Goal: Information Seeking & Learning: Learn about a topic

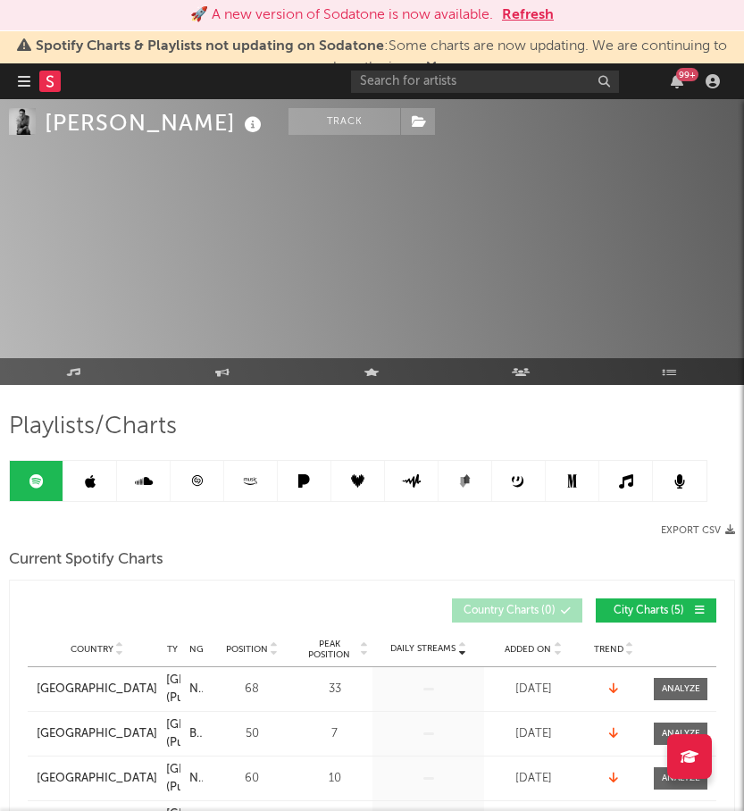
scroll to position [655, 0]
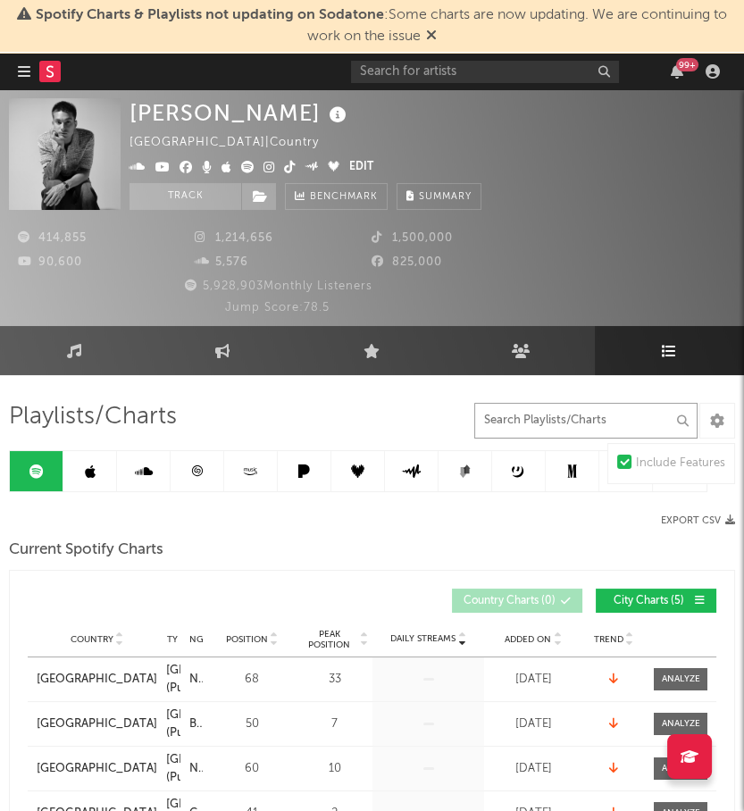
click at [527, 428] on input "text" at bounding box center [585, 421] width 223 height 36
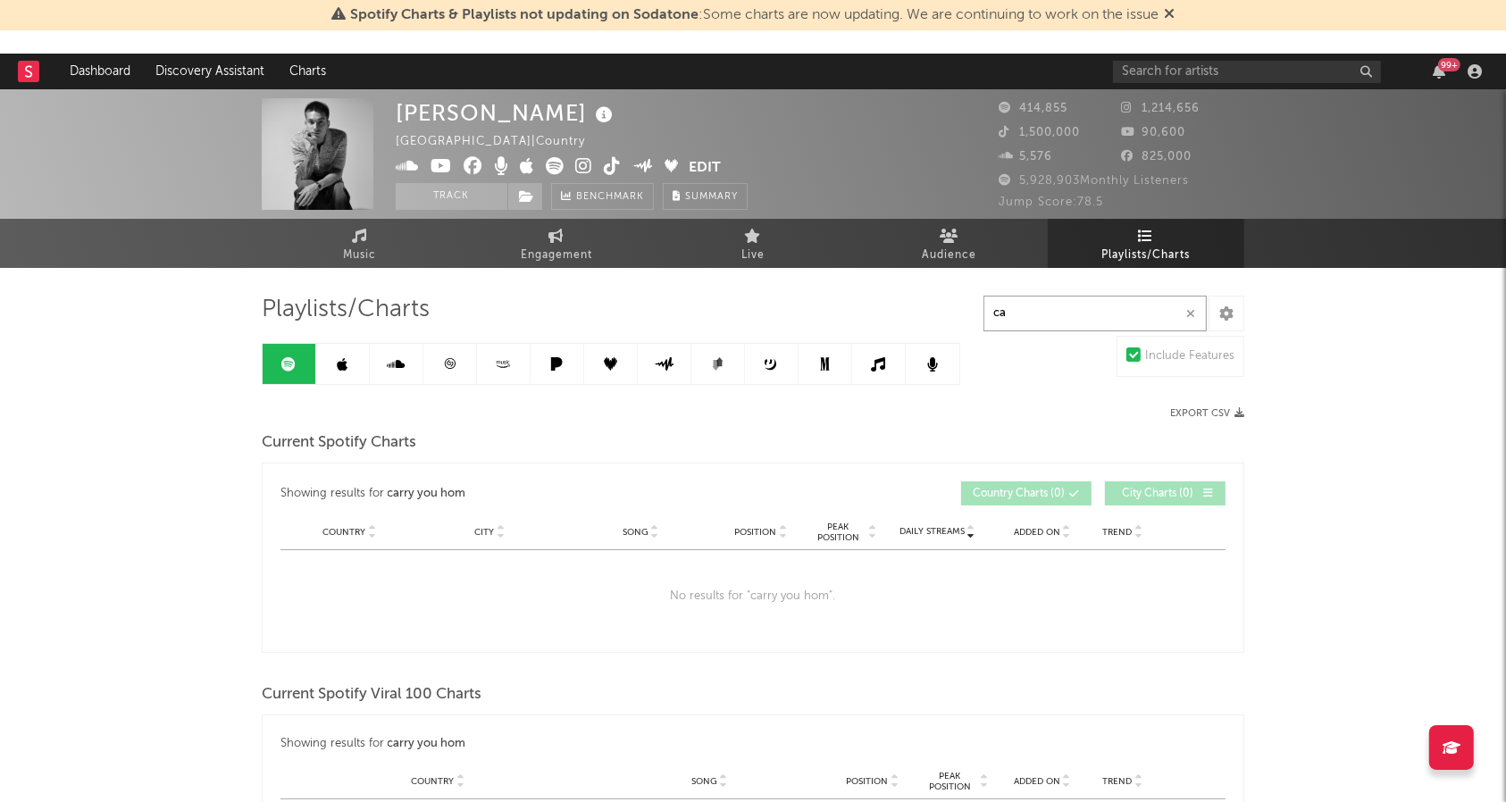
type input "c"
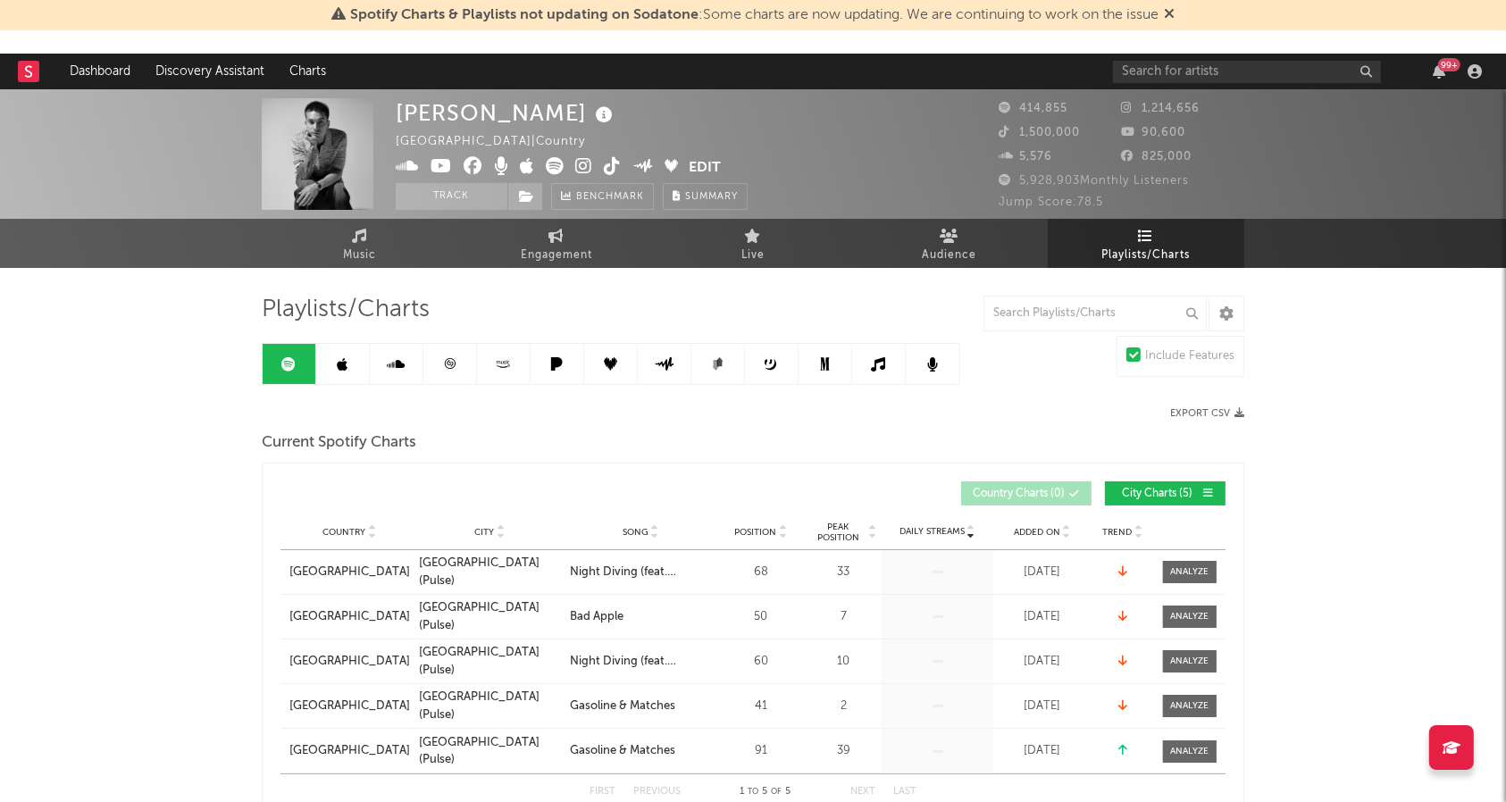
drag, startPoint x: 1521, startPoint y: 150, endPoint x: 1496, endPoint y: 144, distance: 26.7
click at [761, 144] on div "Cameron Whitcomb Canada | Country Edit Track Benchmark Summary 414,855 1,214,65…" at bounding box center [753, 154] width 1506 height 130
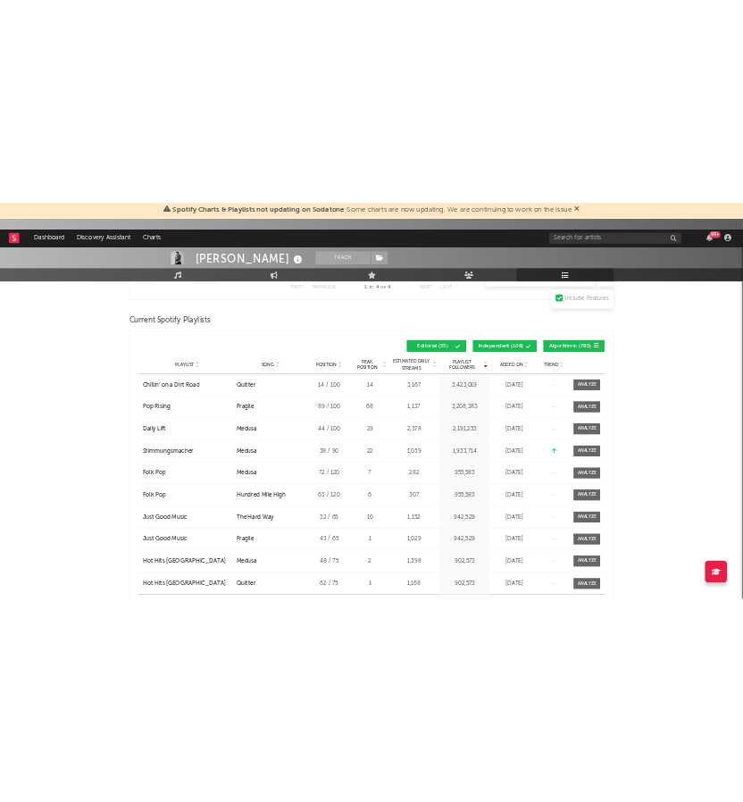
scroll to position [967, 0]
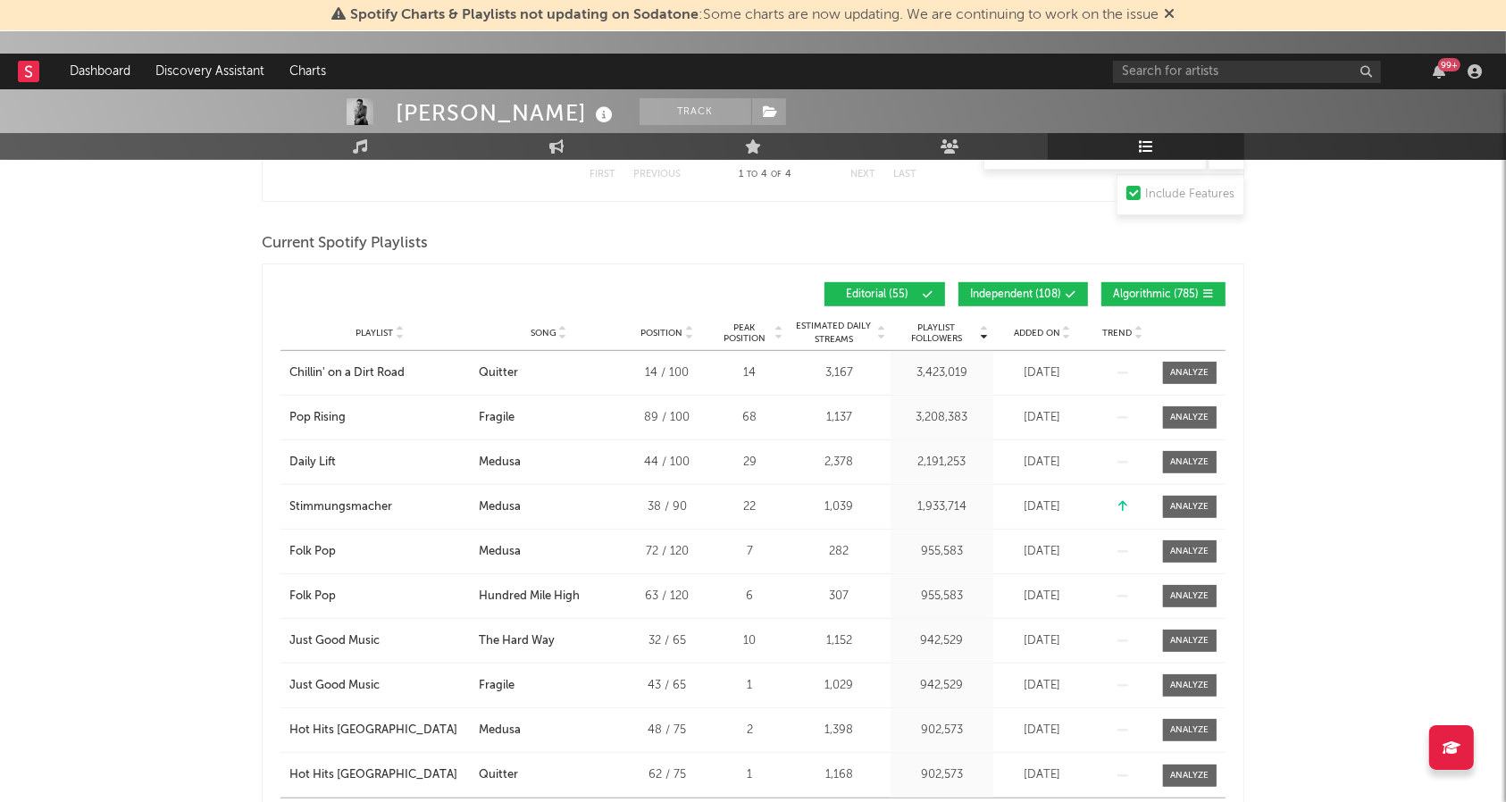
click at [761, 328] on span "Added On" at bounding box center [1037, 333] width 46 height 11
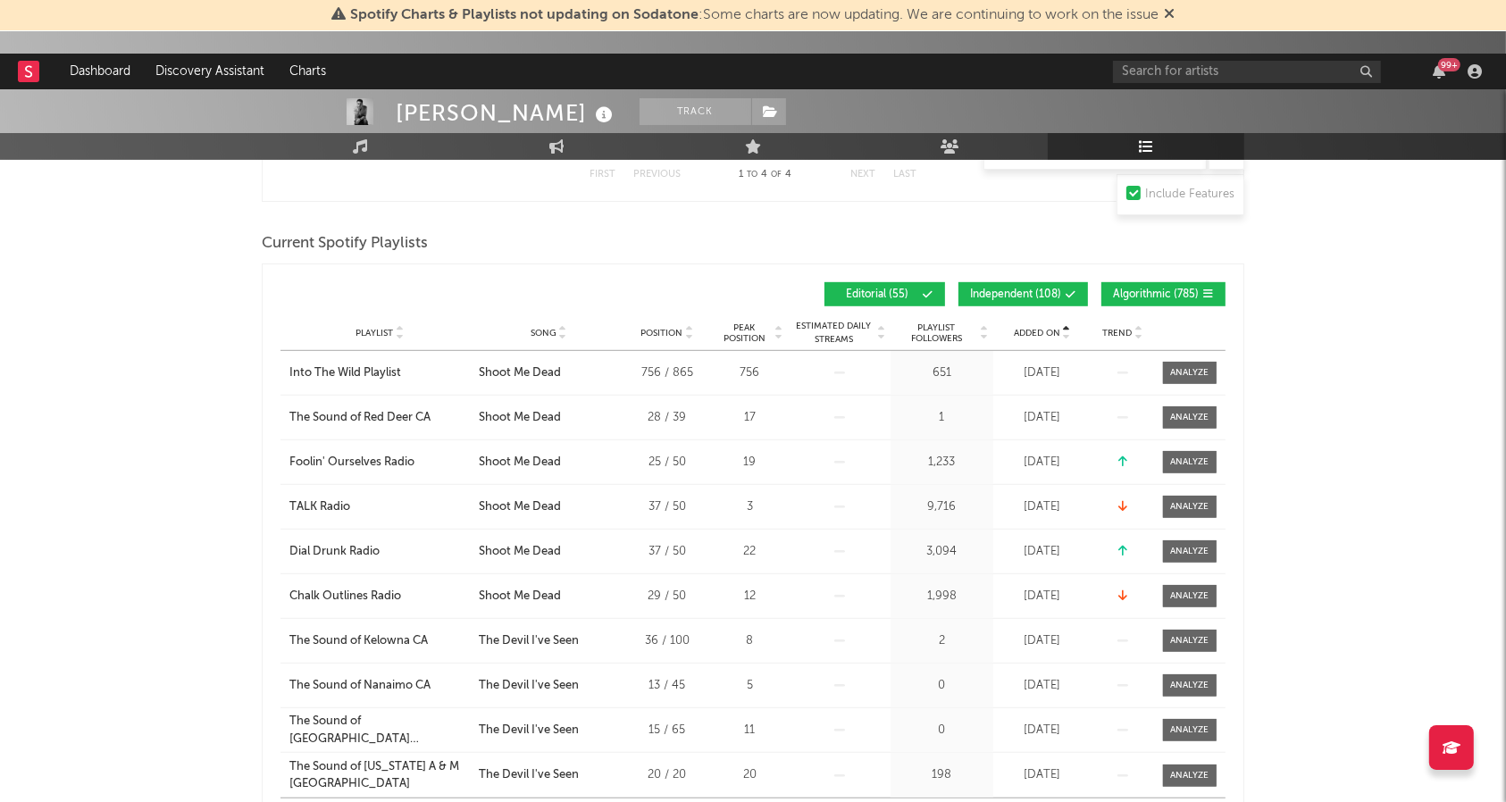
click at [761, 329] on span "Added On" at bounding box center [1037, 333] width 46 height 11
